Goal: Check status: Check status

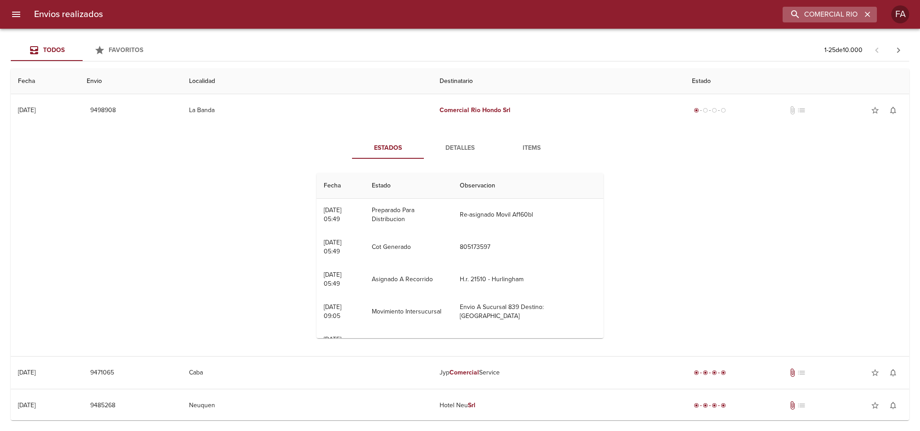
click at [869, 12] on icon "button" at bounding box center [867, 14] width 9 height 9
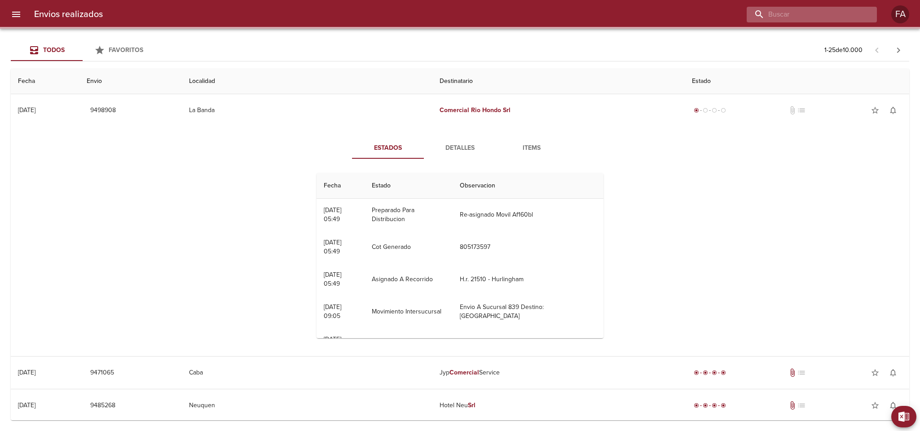
click at [861, 12] on input "buscar" at bounding box center [804, 15] width 115 height 16
paste input "[PERSON_NAME] ML"
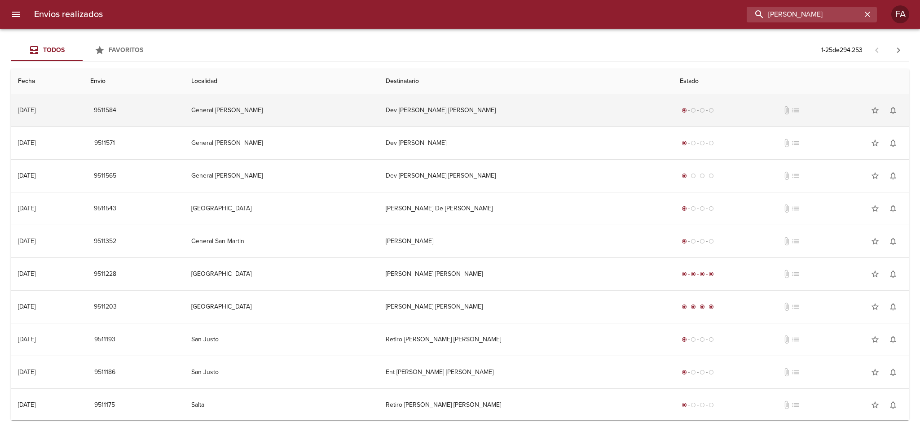
scroll to position [0, 35]
type input "[PERSON_NAME]"
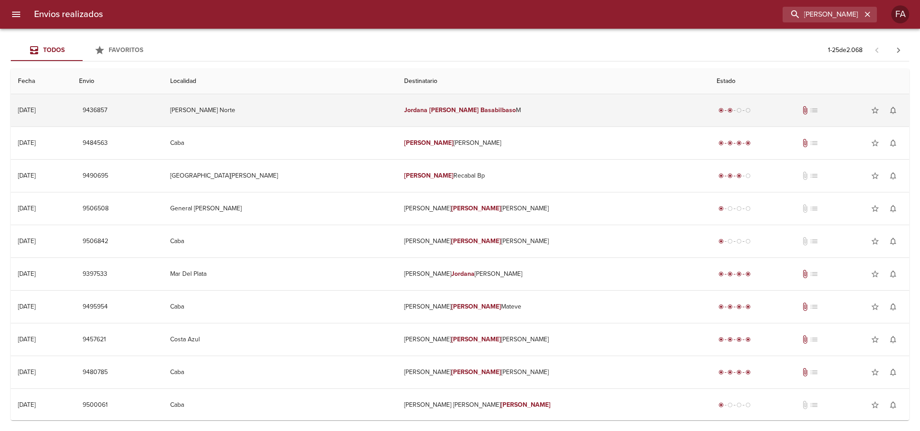
click at [312, 104] on td "[PERSON_NAME] Norte" at bounding box center [279, 110] width 233 height 32
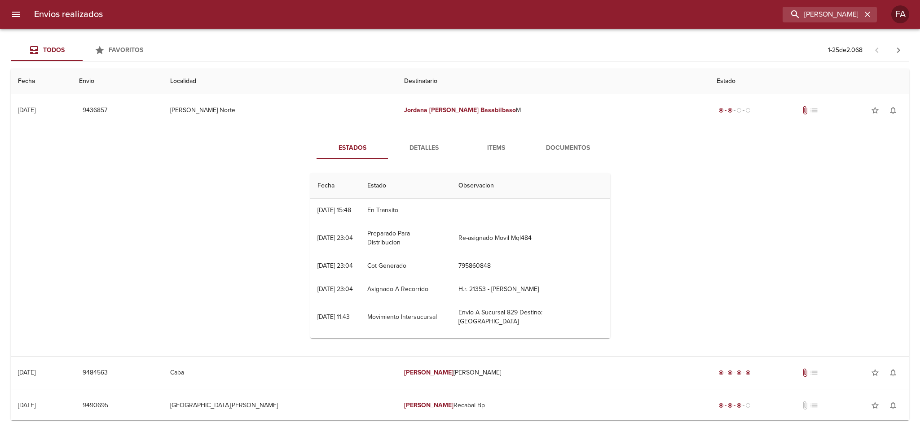
click at [447, 158] on button "Detalles" at bounding box center [424, 148] width 72 height 22
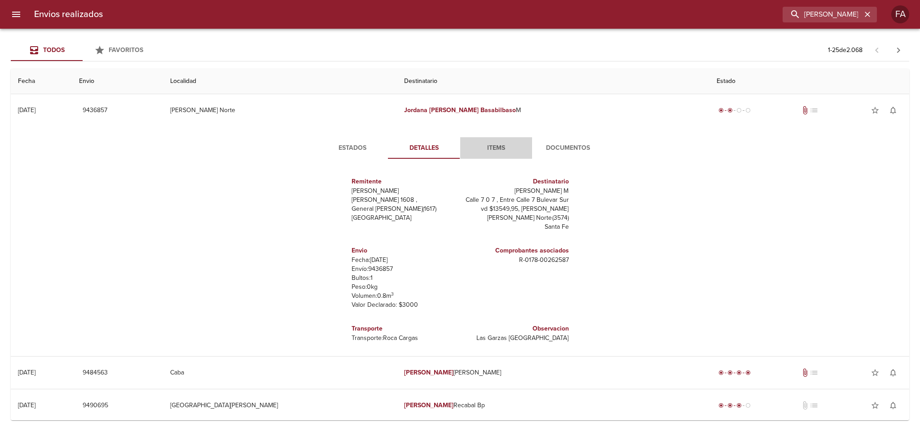
click at [474, 149] on span "Items" at bounding box center [496, 148] width 61 height 11
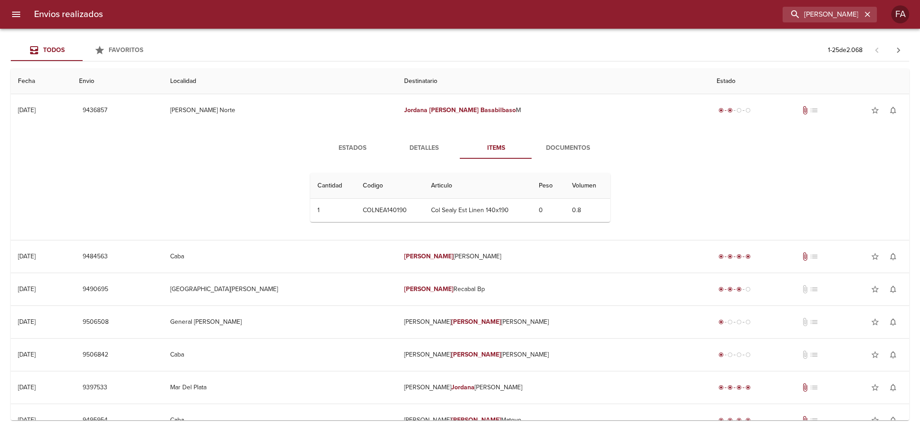
click at [415, 147] on span "Detalles" at bounding box center [424, 148] width 61 height 11
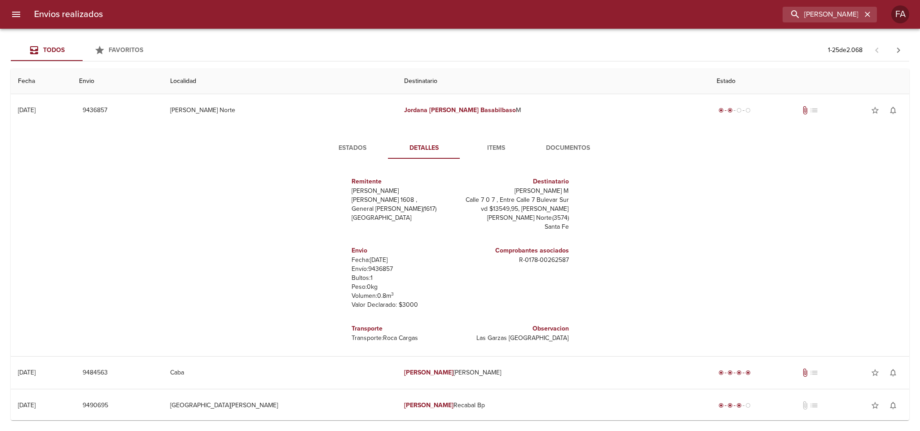
click at [491, 141] on button "Items" at bounding box center [496, 148] width 72 height 22
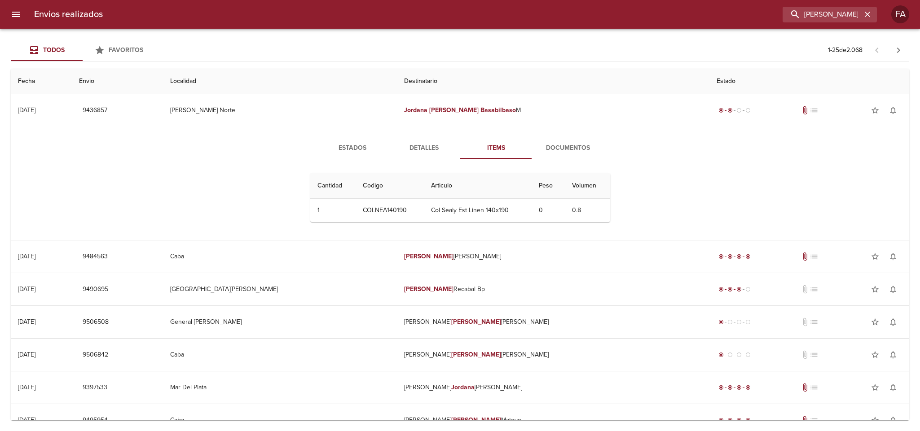
click at [563, 141] on button "Documentos" at bounding box center [568, 148] width 72 height 22
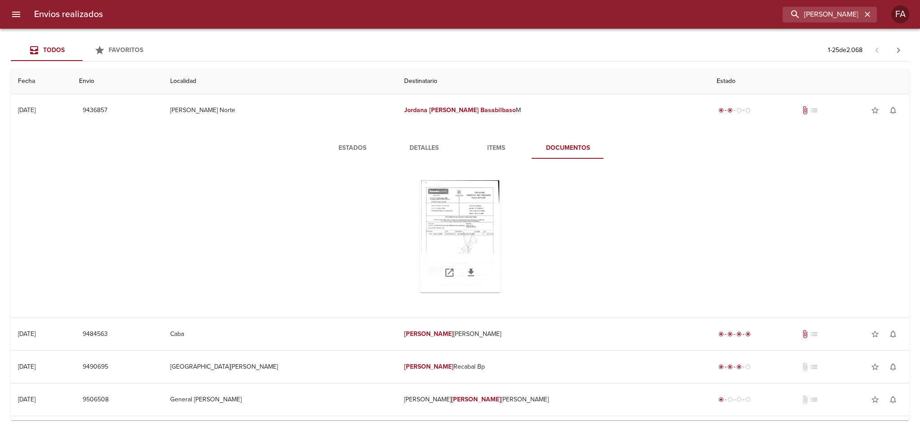
drag, startPoint x: 458, startPoint y: 211, endPoint x: 450, endPoint y: 213, distance: 7.7
click at [450, 213] on div "Tabla de envíos del cliente" at bounding box center [460, 236] width 81 height 112
click at [869, 15] on icon "button" at bounding box center [867, 14] width 9 height 9
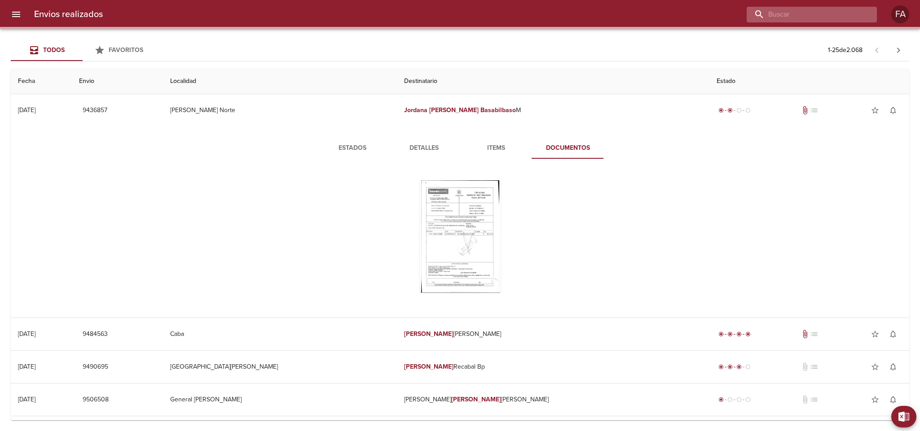
click at [853, 15] on input "buscar" at bounding box center [804, 15] width 115 height 16
paste input "[PERSON_NAME]"
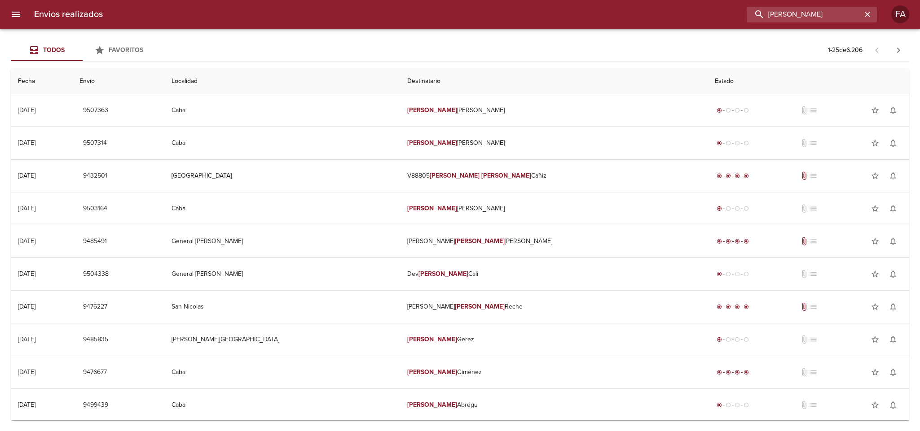
type input "[PERSON_NAME]"
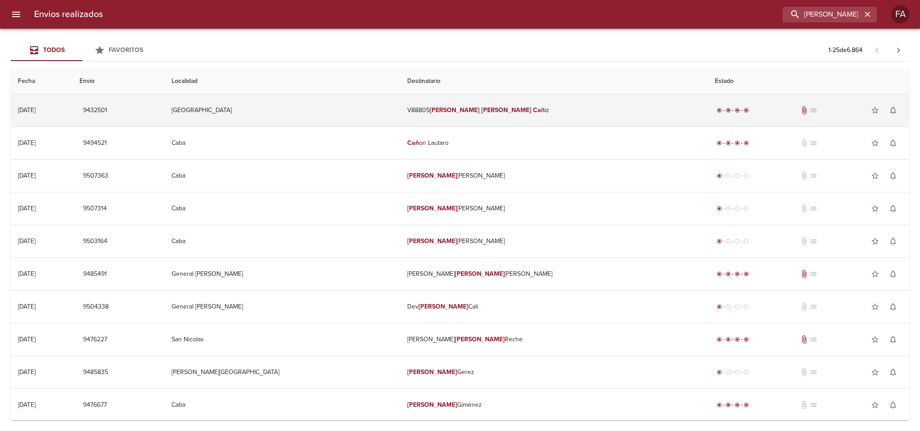
click at [431, 103] on td "V88805 [PERSON_NAME] iz" at bounding box center [554, 110] width 308 height 32
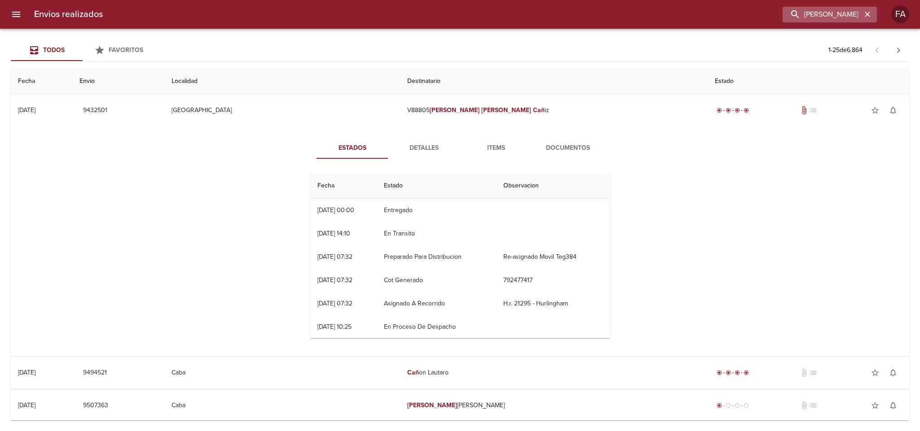
drag, startPoint x: 874, startPoint y: 11, endPoint x: 869, endPoint y: 13, distance: 5.3
click at [871, 12] on div "[PERSON_NAME]" at bounding box center [829, 15] width 94 height 16
click at [869, 13] on icon "button" at bounding box center [867, 14] width 5 height 5
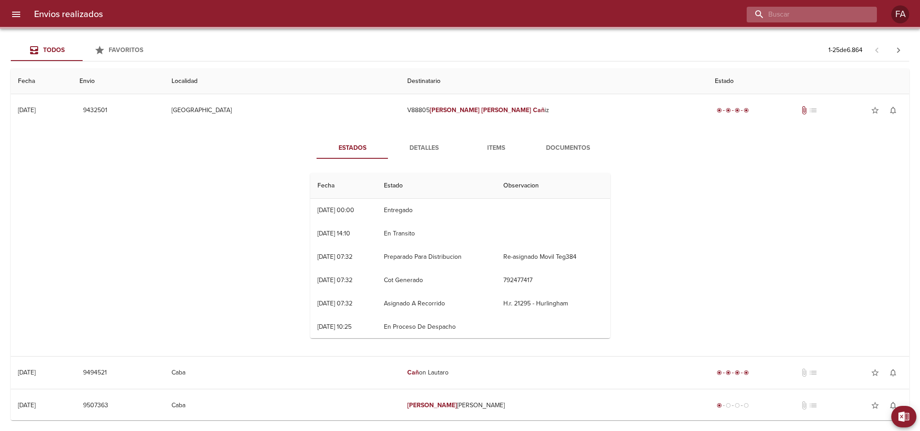
click at [846, 13] on input "buscar" at bounding box center [804, 15] width 115 height 16
paste input "[PERSON_NAME]"
type input "[PERSON_NAME]"
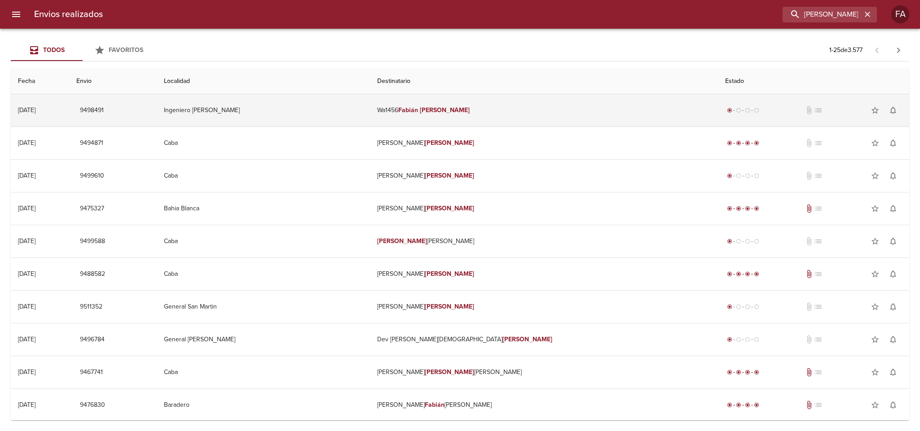
click at [361, 104] on td "Ingeniero [PERSON_NAME]" at bounding box center [263, 110] width 213 height 32
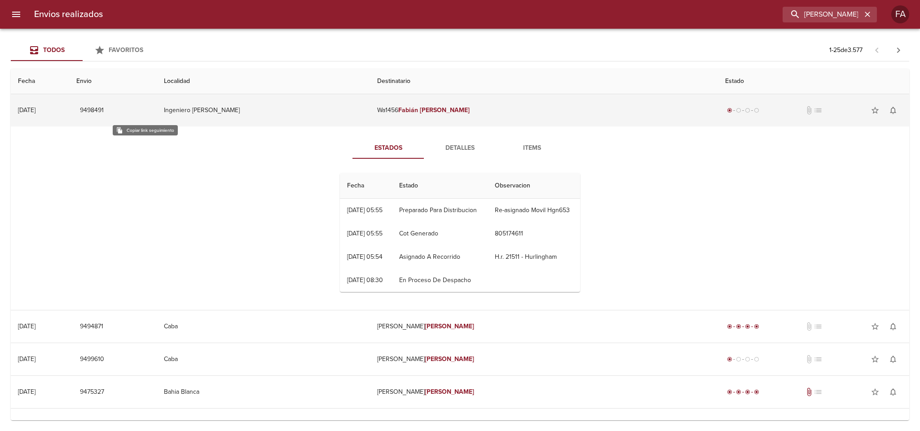
click at [104, 109] on span "9498491" at bounding box center [92, 110] width 24 height 11
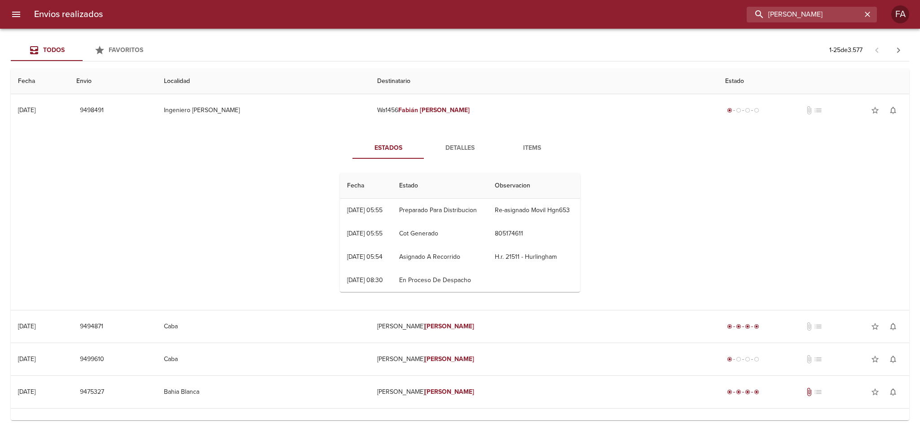
drag, startPoint x: 847, startPoint y: 18, endPoint x: 688, endPoint y: 22, distance: 159.0
click at [690, 20] on div "[PERSON_NAME]" at bounding box center [493, 15] width 767 height 16
paste input "[PERSON_NAME]"
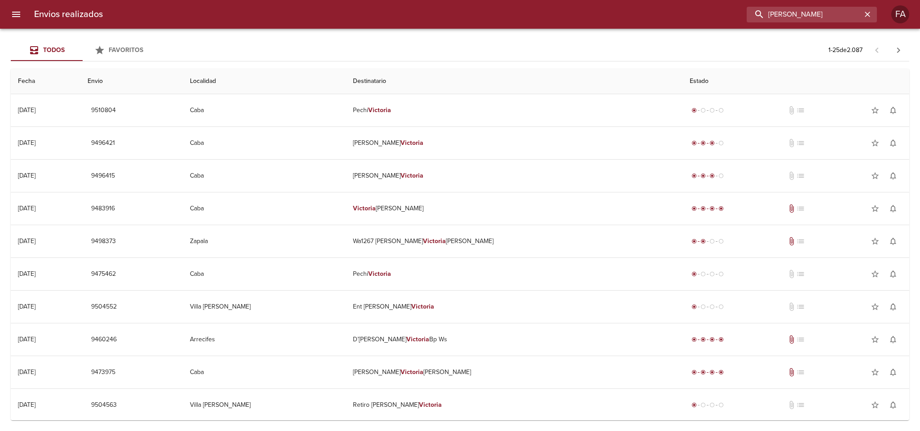
type input "[PERSON_NAME]"
click at [863, 17] on icon "button" at bounding box center [867, 14] width 9 height 9
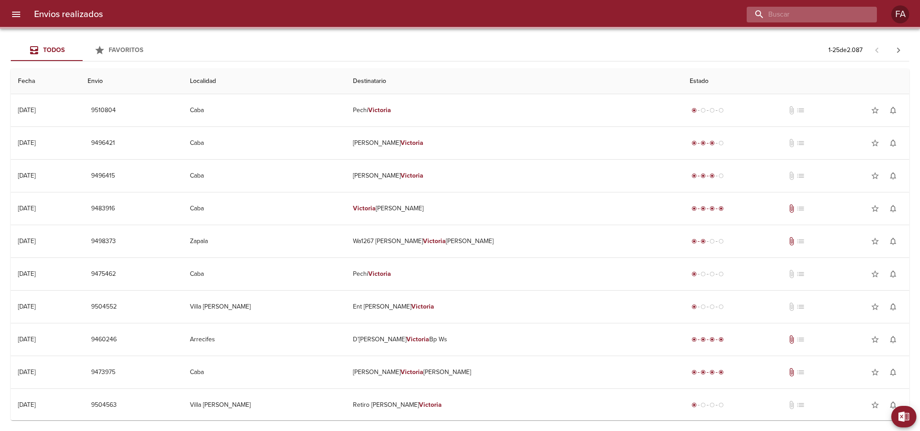
click at [847, 14] on input "buscar" at bounding box center [804, 15] width 115 height 16
paste input "[PERSON_NAME]"
type input "[PERSON_NAME]"
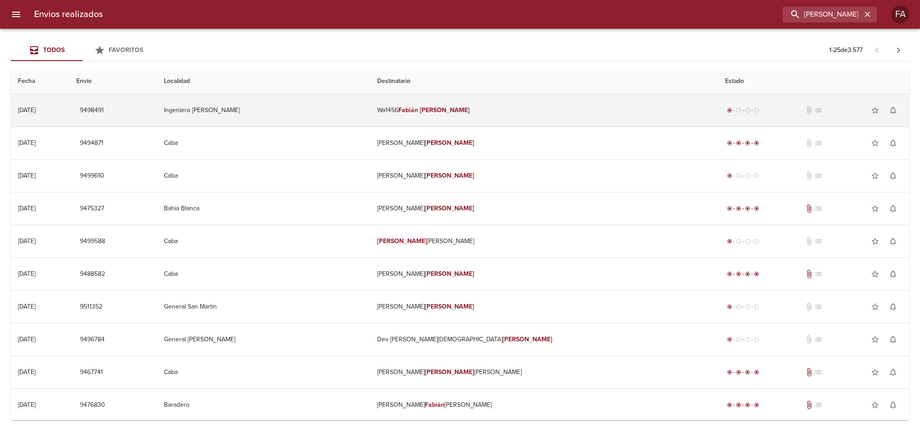
click at [345, 106] on td "Ingeniero [PERSON_NAME]" at bounding box center [263, 110] width 213 height 32
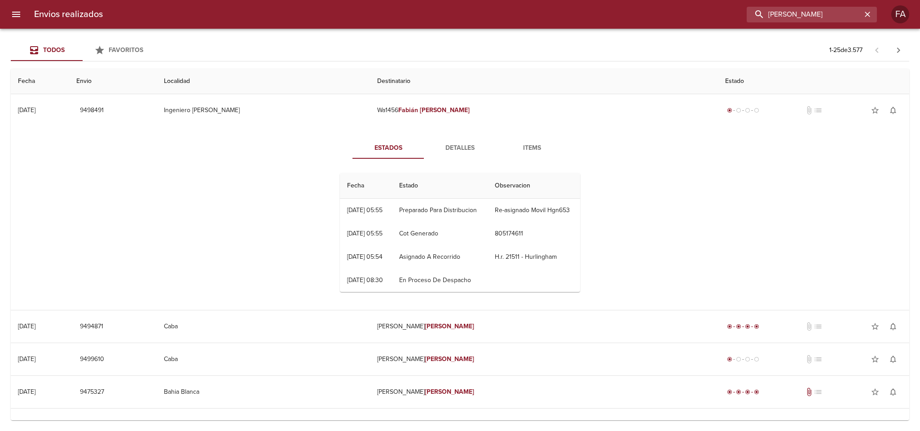
drag, startPoint x: 850, startPoint y: 15, endPoint x: 554, endPoint y: 48, distance: 298.1
click at [554, 0] on div "Envios realizados [PERSON_NAME] FA Todos Favoritos 1 - 25 de 3.577 Fecha Envio …" at bounding box center [460, 0] width 920 height 0
paste input "[PERSON_NAME] [PERSON_NAME] Bentos"
type input "[PERSON_NAME] [PERSON_NAME] Bentos"
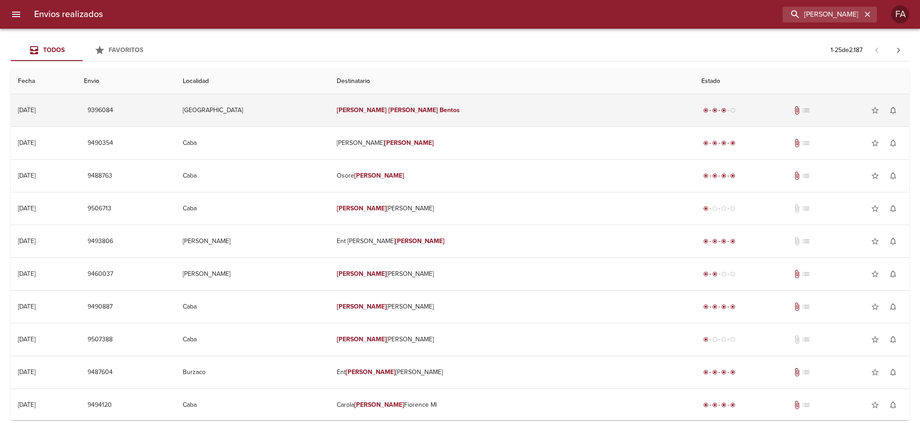
click at [556, 106] on td "[PERSON_NAME] [PERSON_NAME] Bentos" at bounding box center [511, 110] width 365 height 32
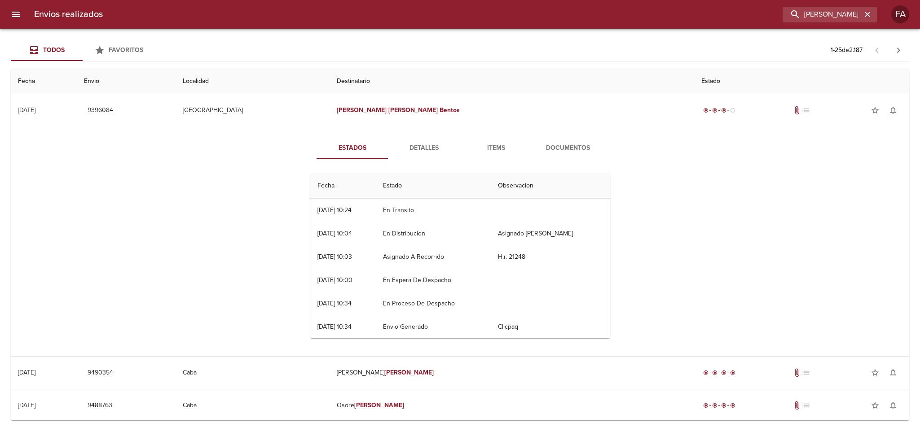
click at [435, 147] on span "Detalles" at bounding box center [424, 148] width 61 height 11
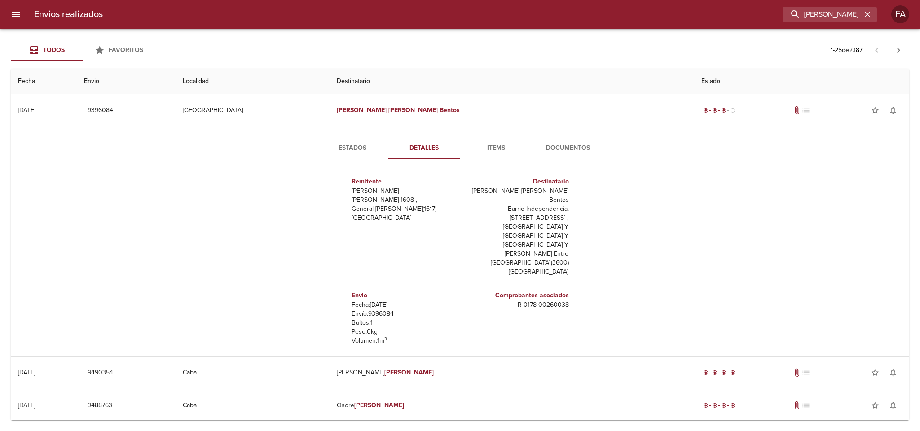
click at [374, 310] on p "Envío: 9396084" at bounding box center [403, 314] width 105 height 9
copy p "9396084"
click at [865, 15] on icon "button" at bounding box center [867, 14] width 9 height 9
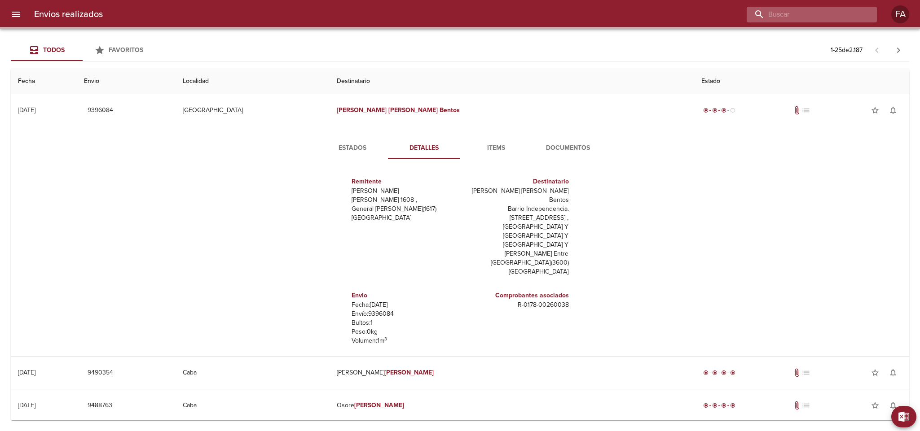
click at [850, 14] on input "buscar" at bounding box center [804, 15] width 115 height 16
paste input "[PERSON_NAME] bp"
type input "[PERSON_NAME] bp"
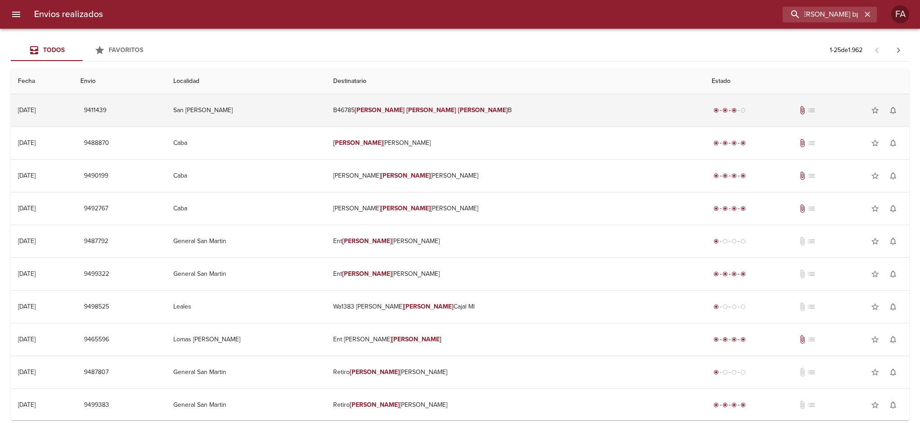
scroll to position [0, 0]
click at [551, 114] on td "B46785 [PERSON_NAME] B" at bounding box center [515, 110] width 378 height 32
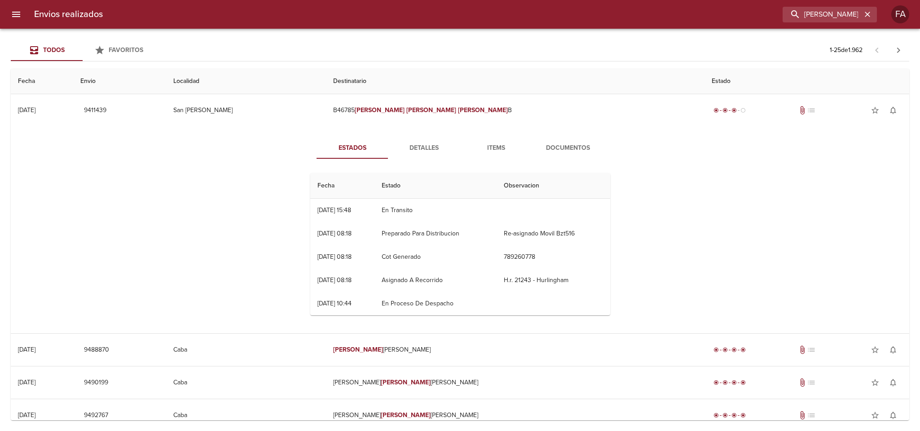
click at [427, 142] on button "Detalles" at bounding box center [424, 148] width 72 height 22
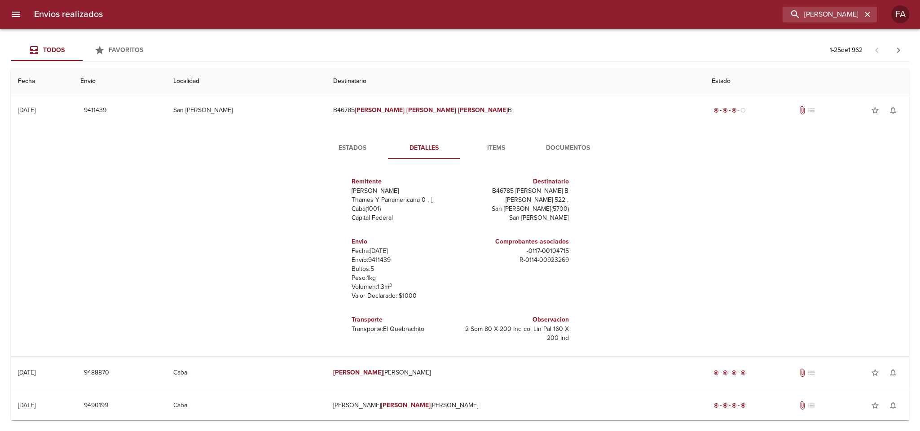
click at [373, 263] on p "Envío: 9411439" at bounding box center [403, 260] width 105 height 9
copy p "9411439"
click at [555, 141] on button "Documentos" at bounding box center [568, 148] width 72 height 22
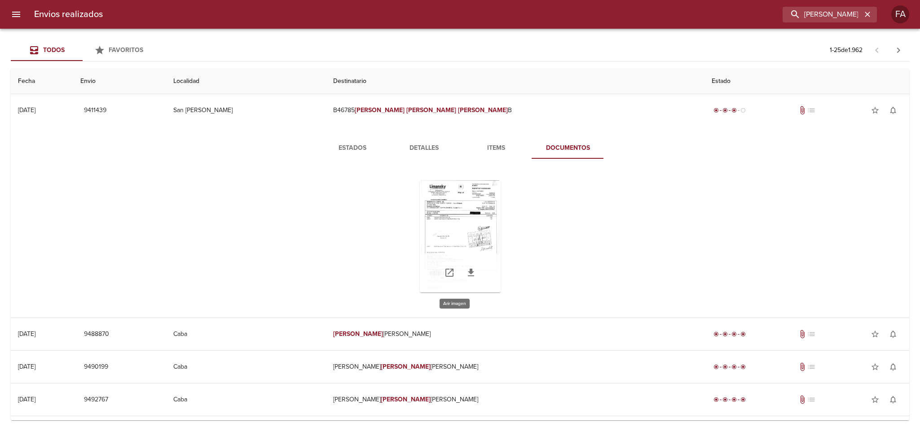
click at [479, 218] on div "Tabla de envíos del cliente" at bounding box center [460, 236] width 81 height 112
click at [416, 153] on span "Detalles" at bounding box center [424, 148] width 61 height 11
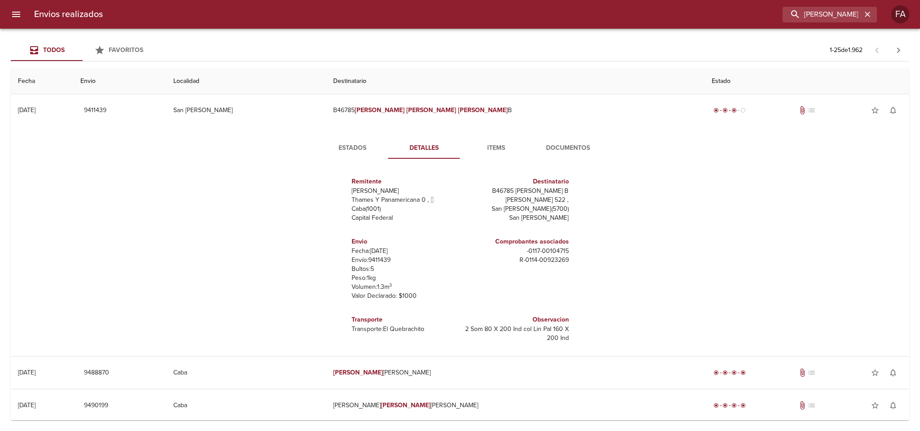
click at [373, 261] on p "Envío: 9411439" at bounding box center [403, 260] width 105 height 9
copy p "9411439"
drag, startPoint x: 511, startPoint y: 261, endPoint x: 561, endPoint y: 263, distance: 49.9
click at [561, 263] on div "Comprobantes asociados - 0117 - 00104715 R - 0114 - 00923269" at bounding box center [516, 269] width 112 height 78
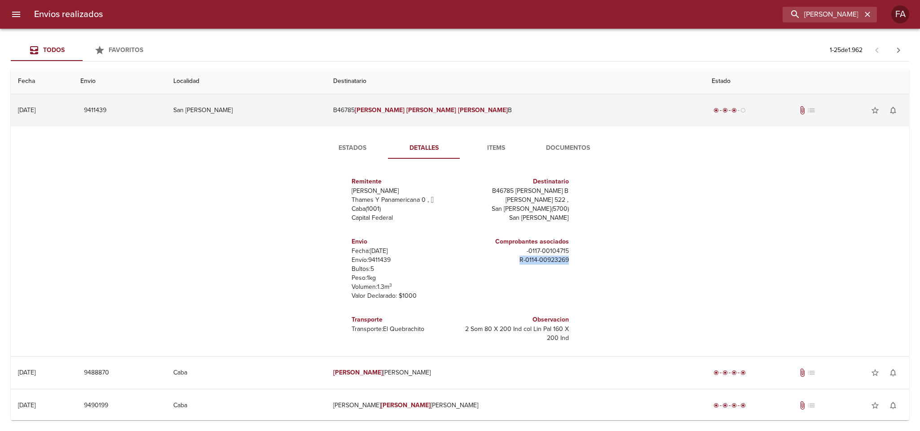
copy p "R - 0114 - 00923269"
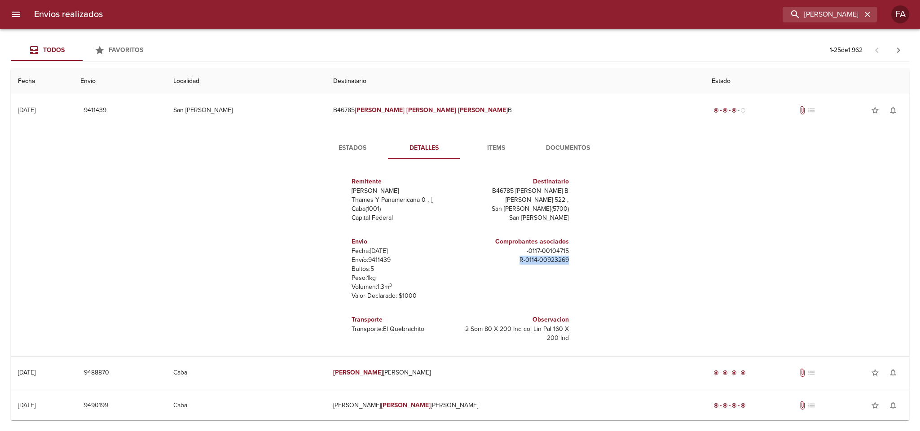
drag, startPoint x: 466, startPoint y: 190, endPoint x: 573, endPoint y: 194, distance: 106.9
click at [573, 194] on div "Remitente Wamaro [PERSON_NAME] Y Panamericana 0 ,   Caba ( 1001 ) Capital Feder…" at bounding box center [460, 256] width 307 height 180
copy p "B46785 [PERSON_NAME] B"
click at [373, 56] on div "Todos Favoritos 1 - 25 de 1.962" at bounding box center [460, 51] width 898 height 22
drag, startPoint x: 866, startPoint y: 13, endPoint x: 854, endPoint y: 15, distance: 12.8
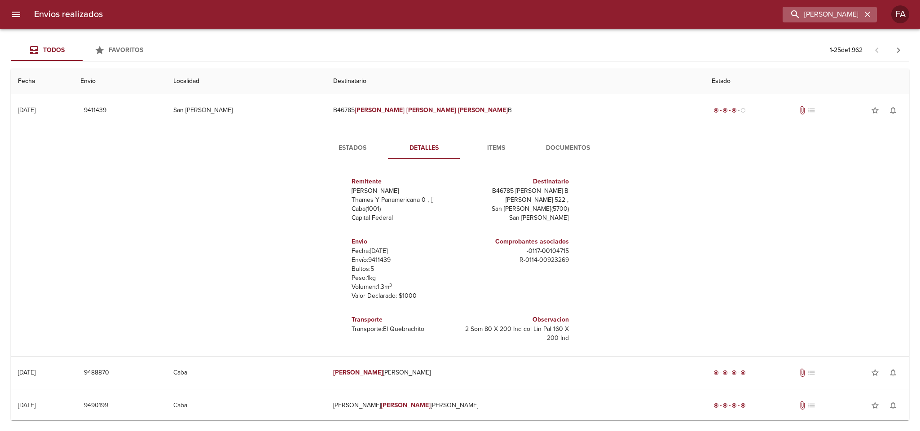
click at [866, 13] on icon "button" at bounding box center [867, 14] width 9 height 9
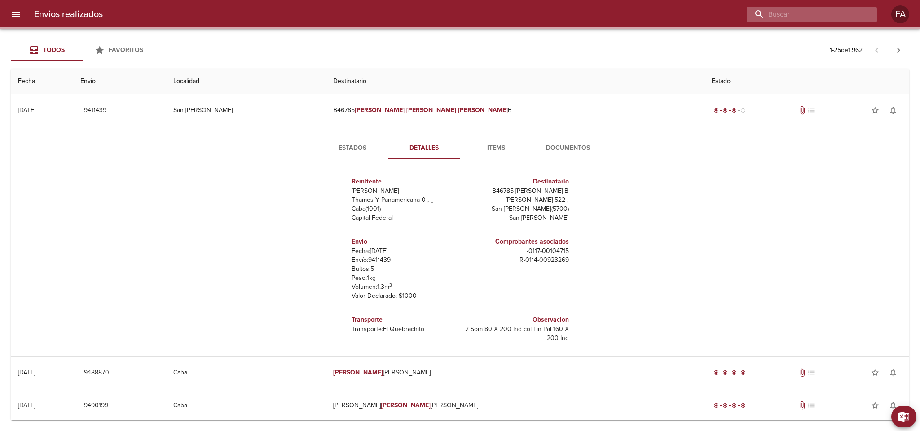
click at [854, 15] on input "buscar" at bounding box center [804, 15] width 115 height 16
paste input "[PERSON_NAME]"
type input "[PERSON_NAME]"
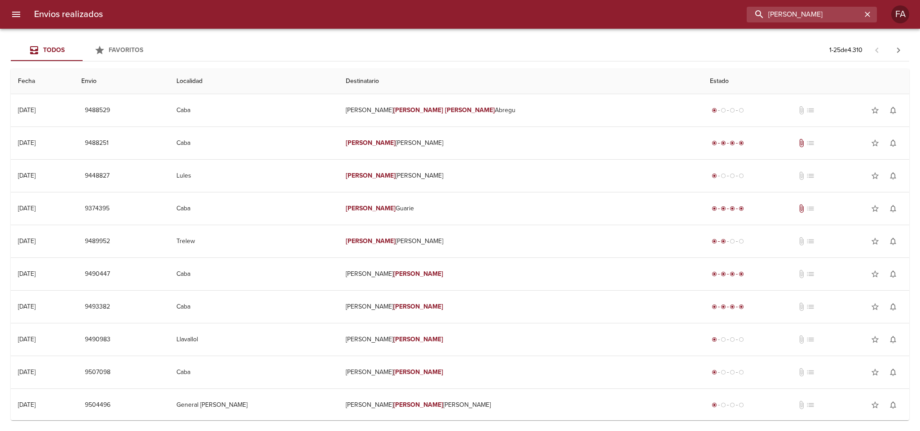
drag, startPoint x: 815, startPoint y: 14, endPoint x: 488, endPoint y: 11, distance: 327.3
click at [492, 13] on div "[PERSON_NAME]" at bounding box center [493, 15] width 767 height 16
paste input "[PERSON_NAME] [PERSON_NAME]"
type input "[PERSON_NAME] [PERSON_NAME]"
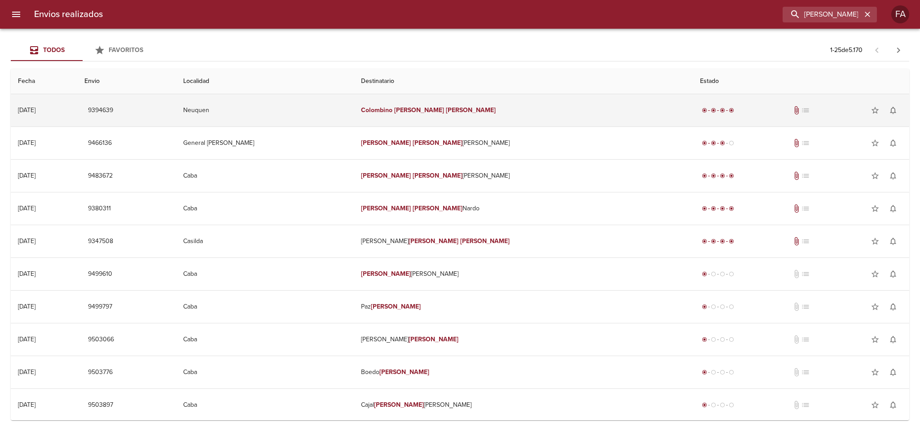
click at [497, 111] on td "[PERSON_NAME] [PERSON_NAME]" at bounding box center [523, 110] width 339 height 32
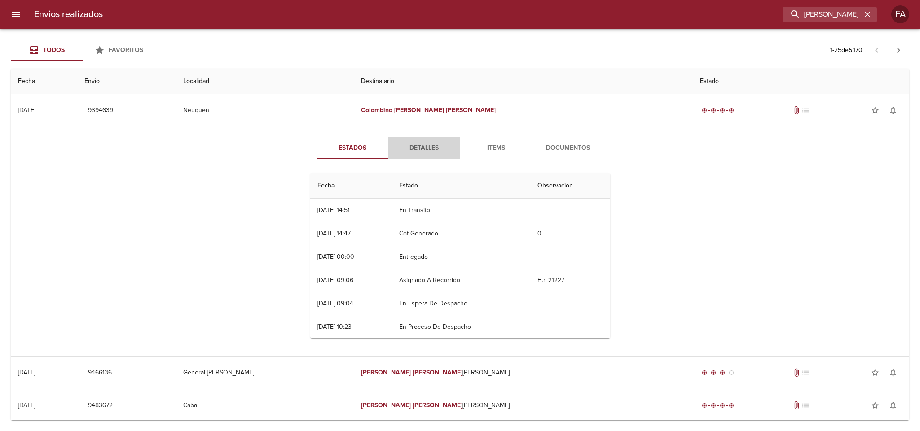
click at [421, 149] on span "Detalles" at bounding box center [424, 148] width 61 height 11
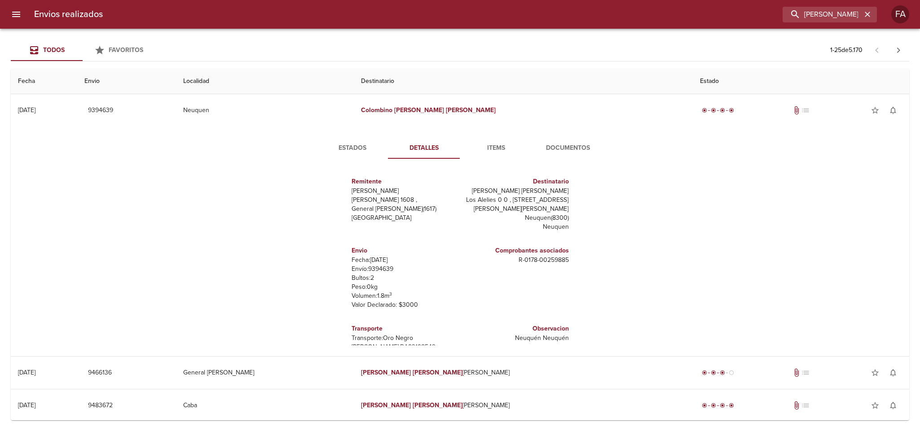
click at [551, 147] on span "Documentos" at bounding box center [567, 148] width 61 height 11
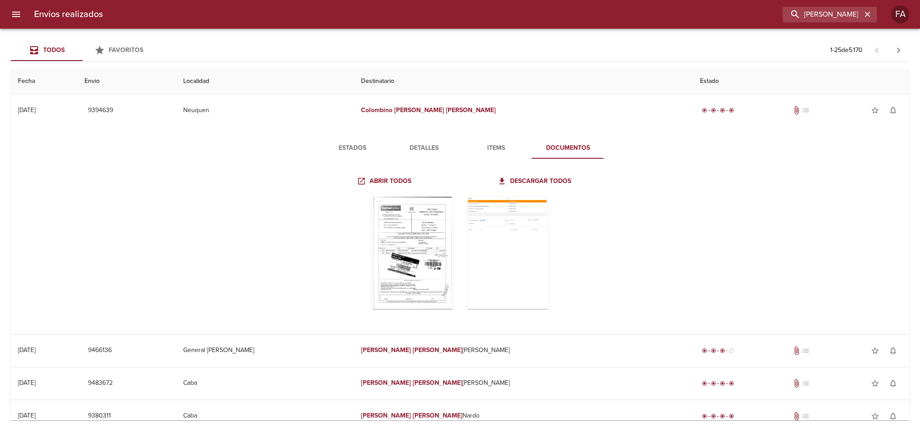
click at [372, 158] on button "Estados" at bounding box center [352, 148] width 72 height 22
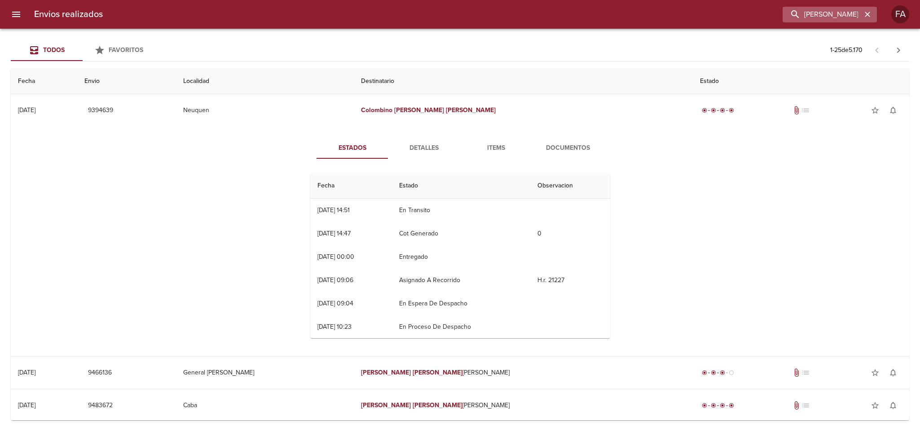
click at [865, 15] on icon "button" at bounding box center [867, 14] width 9 height 9
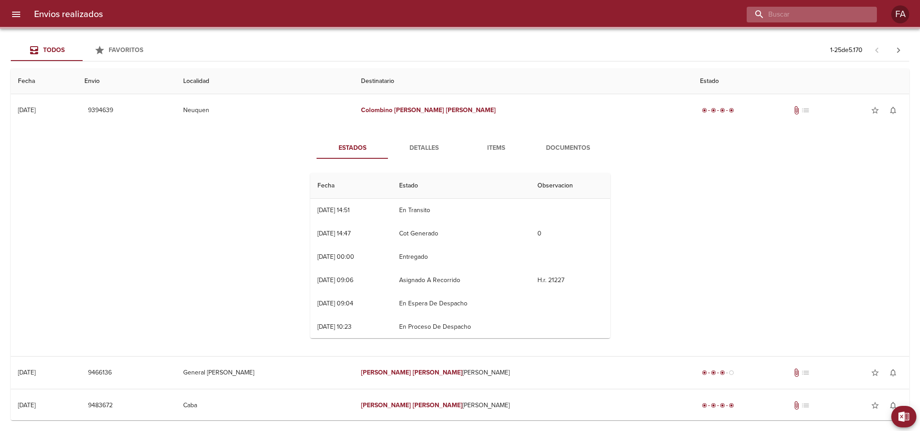
click at [843, 13] on input "buscar" at bounding box center [804, 15] width 115 height 16
paste input "[PERSON_NAME]"
type input "[PERSON_NAME]"
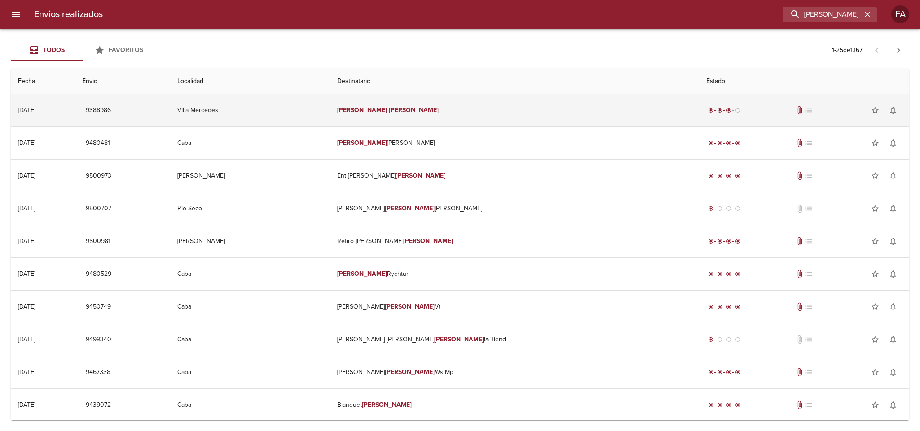
click at [330, 100] on td "Villa Mercedes" at bounding box center [250, 110] width 160 height 32
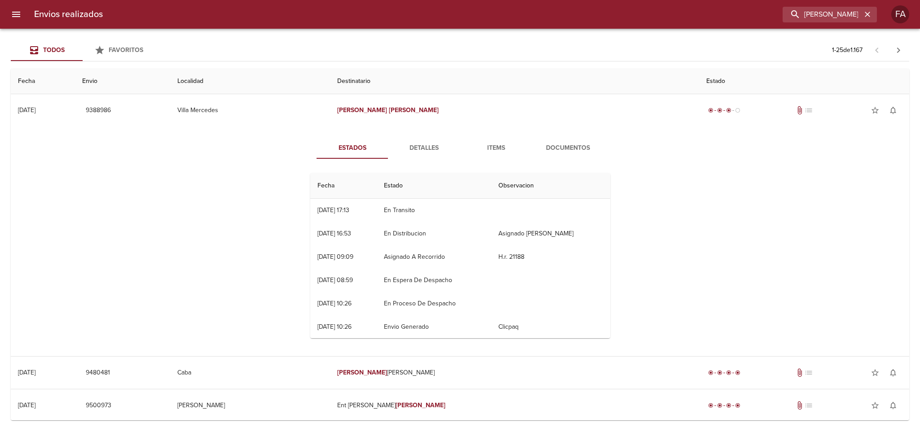
click at [407, 151] on span "Detalles" at bounding box center [424, 148] width 61 height 11
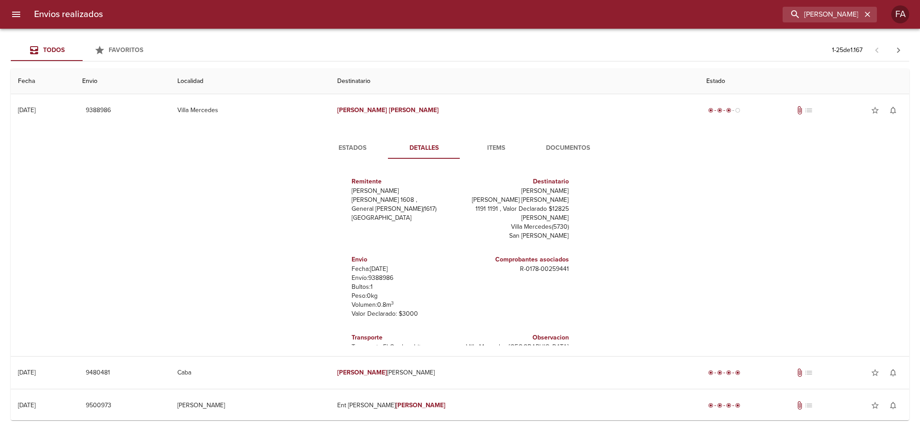
click at [373, 274] on p "Envío: 9388986" at bounding box center [403, 278] width 105 height 9
click at [388, 274] on p "Envío: 9388986" at bounding box center [403, 278] width 105 height 9
click at [380, 274] on p "Envío: 9388986" at bounding box center [403, 278] width 105 height 9
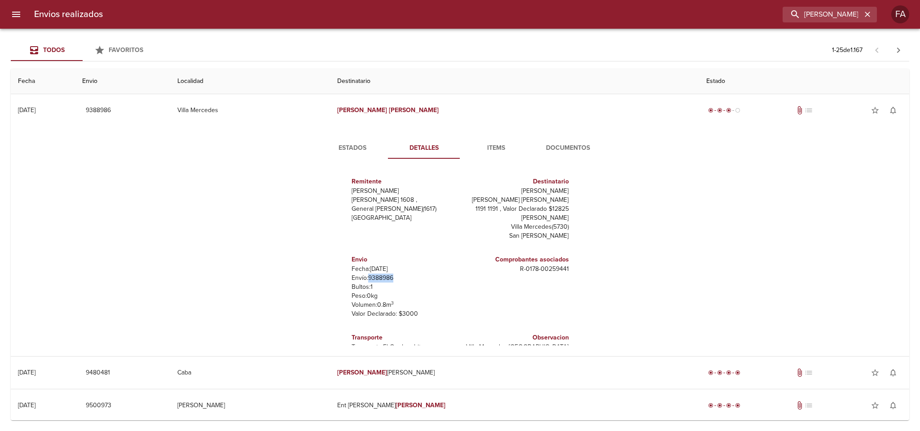
click at [380, 274] on p "Envío: 9388986" at bounding box center [403, 278] width 105 height 9
copy p "9388986"
drag, startPoint x: 870, startPoint y: 20, endPoint x: 864, endPoint y: 18, distance: 7.3
click at [870, 19] on div "[PERSON_NAME]" at bounding box center [829, 15] width 94 height 16
click at [854, 18] on input "[PERSON_NAME]" at bounding box center [804, 15] width 115 height 16
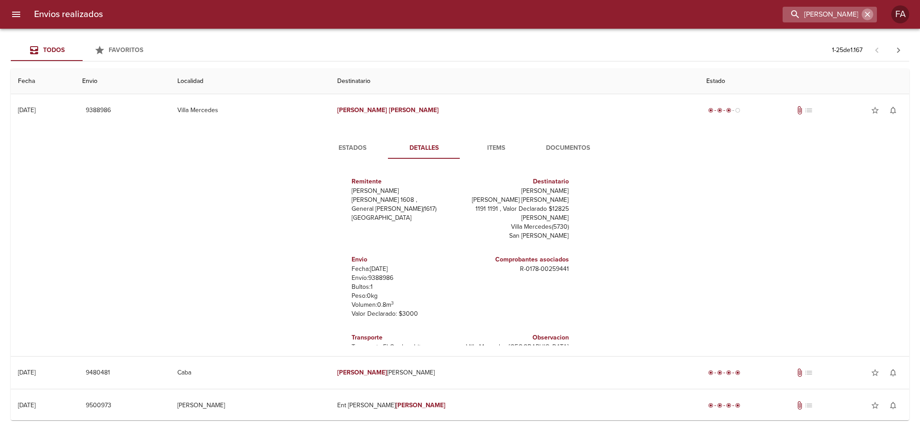
click at [869, 12] on icon "button" at bounding box center [867, 14] width 5 height 5
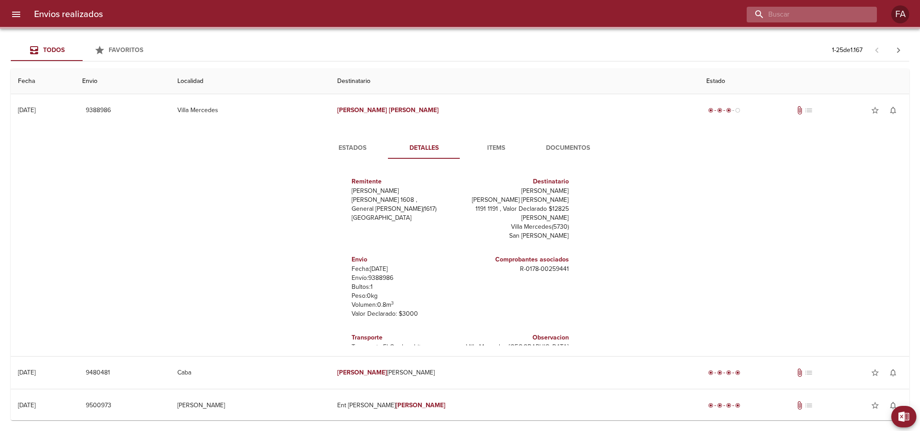
click at [850, 15] on input "buscar" at bounding box center [804, 15] width 115 height 16
paste input "[PERSON_NAME] BP"
type input "[PERSON_NAME] BP"
